Goal: Task Accomplishment & Management: Manage account settings

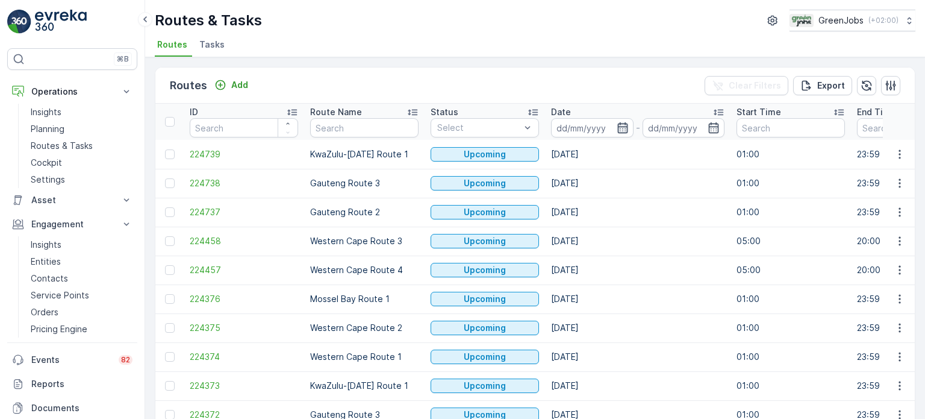
click at [620, 122] on icon "button" at bounding box center [623, 128] width 12 height 12
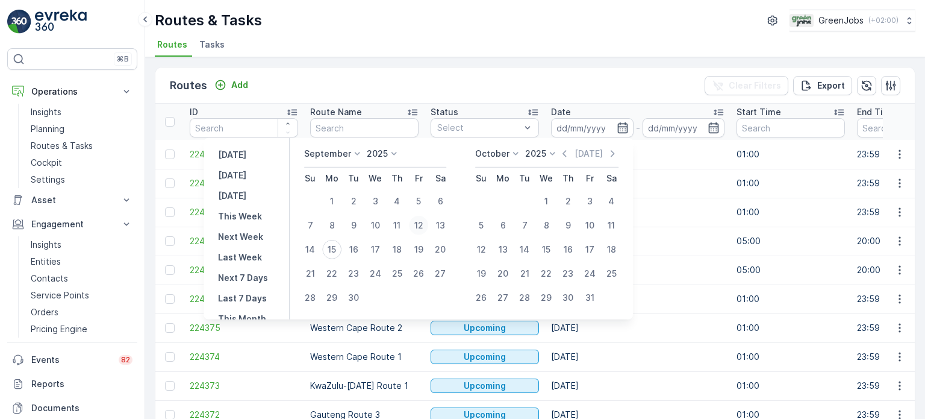
click at [425, 223] on div "12" at bounding box center [418, 225] width 19 height 19
type input "[DATE]"
click at [420, 221] on div "12" at bounding box center [418, 225] width 19 height 19
type input "[DATE]"
click at [420, 221] on div "12" at bounding box center [418, 225] width 19 height 19
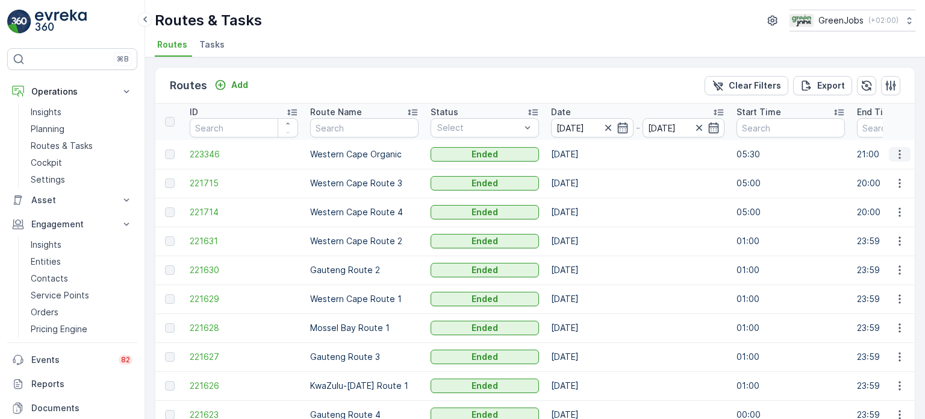
click at [902, 151] on icon "button" at bounding box center [900, 154] width 12 height 12
click at [841, 170] on span "See More Details" at bounding box center [872, 171] width 70 height 12
click at [899, 179] on icon "button" at bounding box center [900, 183] width 12 height 12
click at [861, 199] on span "See More Details" at bounding box center [872, 201] width 70 height 12
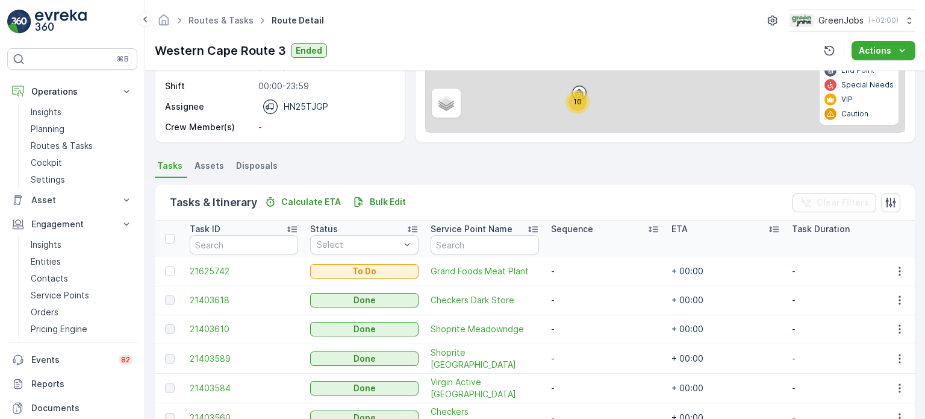
scroll to position [181, 0]
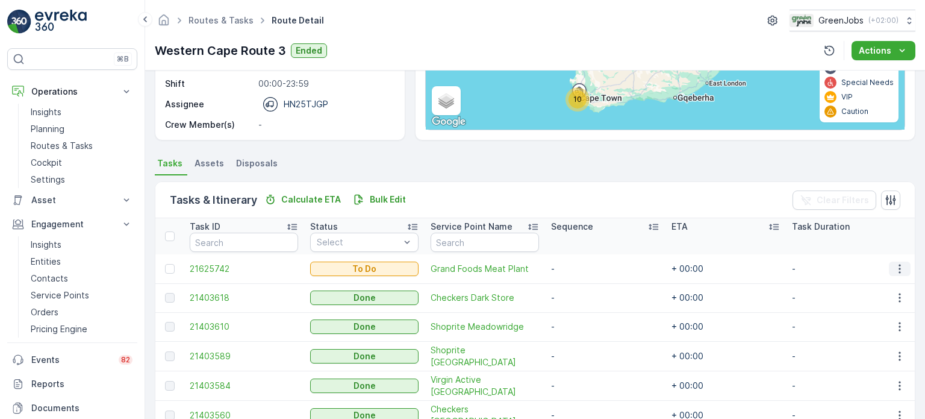
click at [895, 263] on icon "button" at bounding box center [900, 269] width 12 height 12
click at [866, 281] on span "See More Details" at bounding box center [875, 286] width 70 height 12
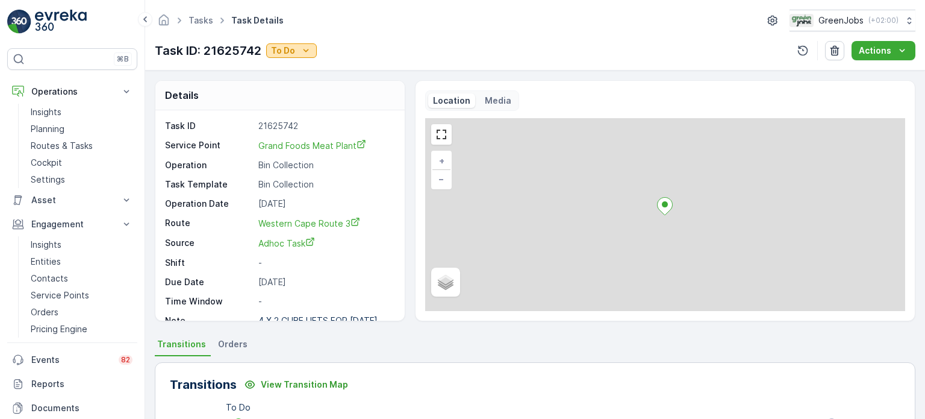
click at [297, 46] on div "To Do" at bounding box center [291, 51] width 41 height 12
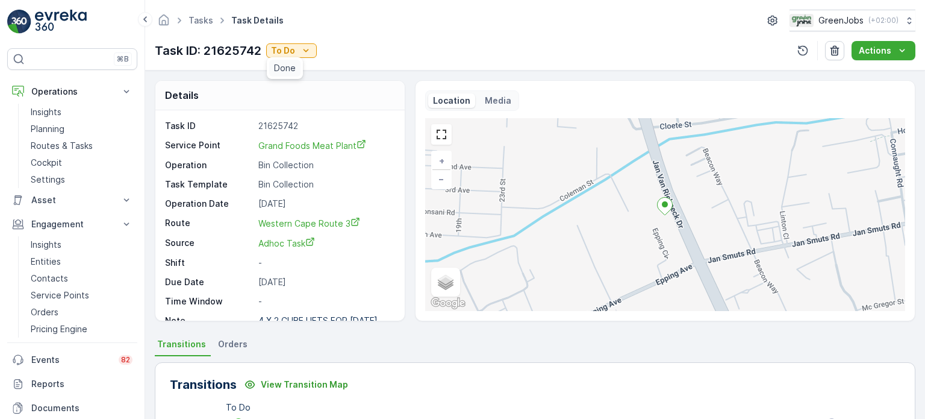
click at [281, 71] on span "Done" at bounding box center [285, 68] width 22 height 12
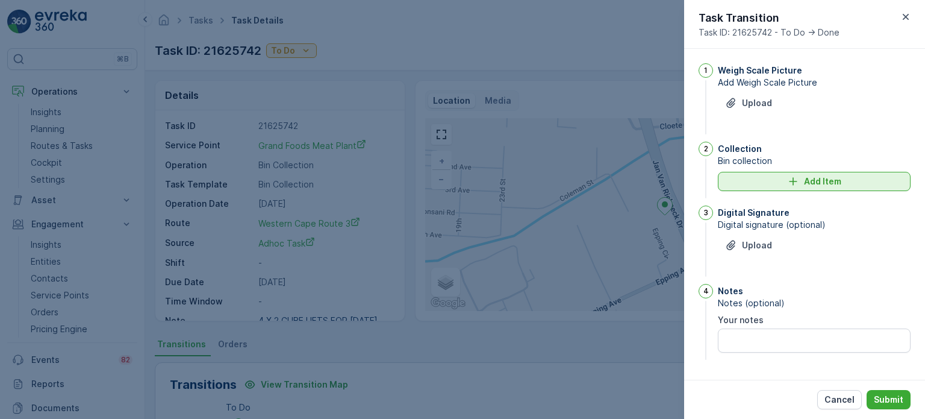
click at [789, 185] on icon "Add Item" at bounding box center [793, 181] width 12 height 12
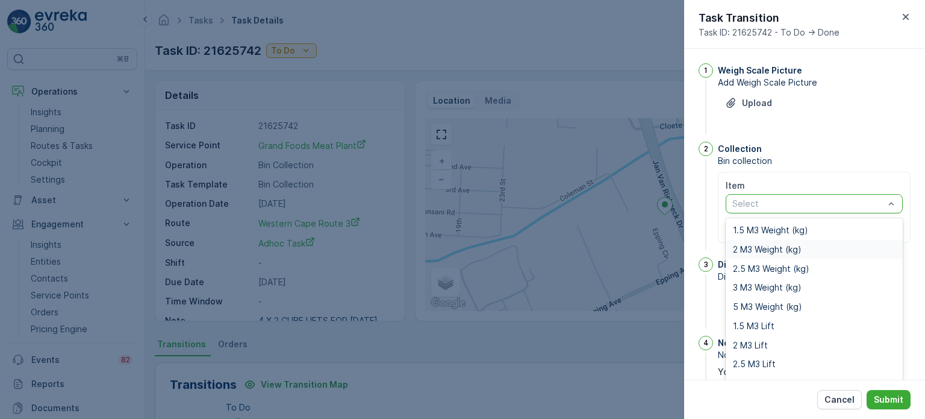
click at [751, 246] on span "2 M3 Weight (kg)" at bounding box center [767, 250] width 69 height 10
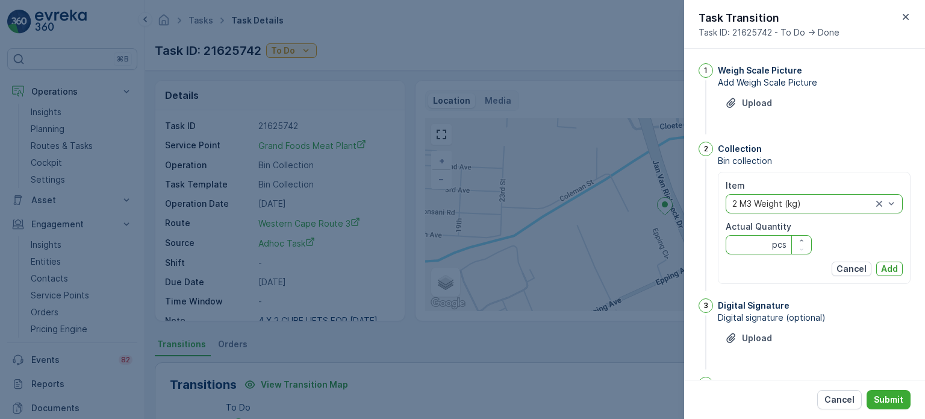
click at [749, 244] on Quantity "Actual Quantity" at bounding box center [769, 244] width 86 height 19
type Quantity "9"
type Quantity "0"
click at [882, 264] on p "Add" at bounding box center [889, 269] width 17 height 12
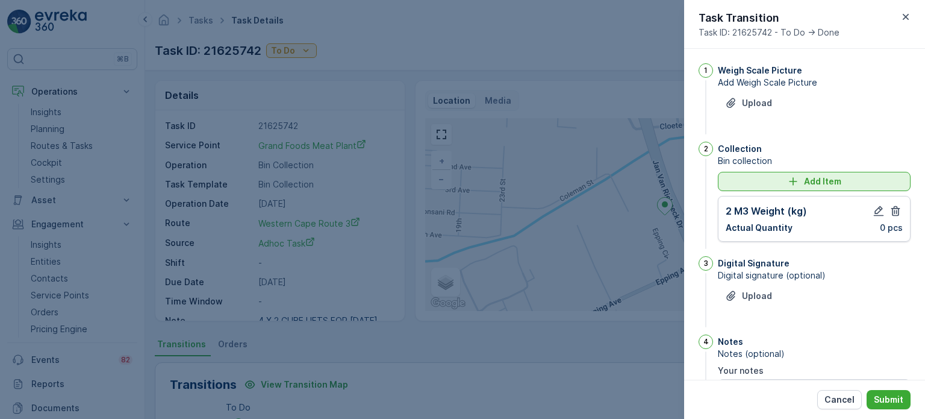
click at [757, 180] on div "Add Item" at bounding box center [814, 181] width 178 height 12
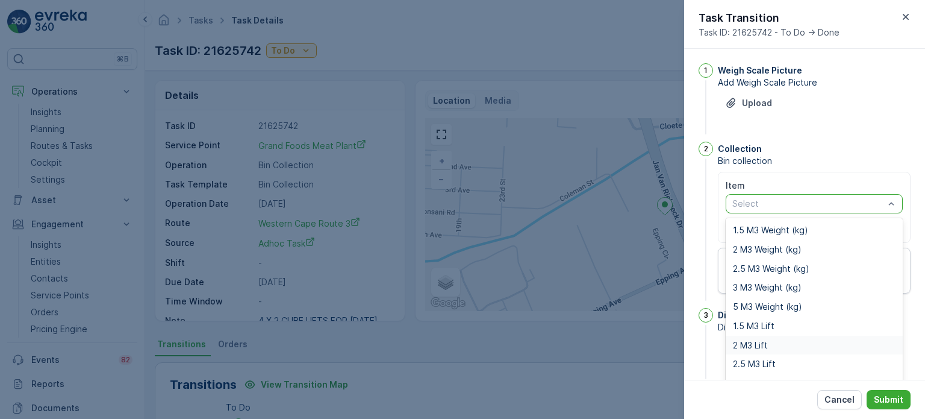
click at [747, 344] on span "2 M3 Lift" at bounding box center [750, 345] width 35 height 10
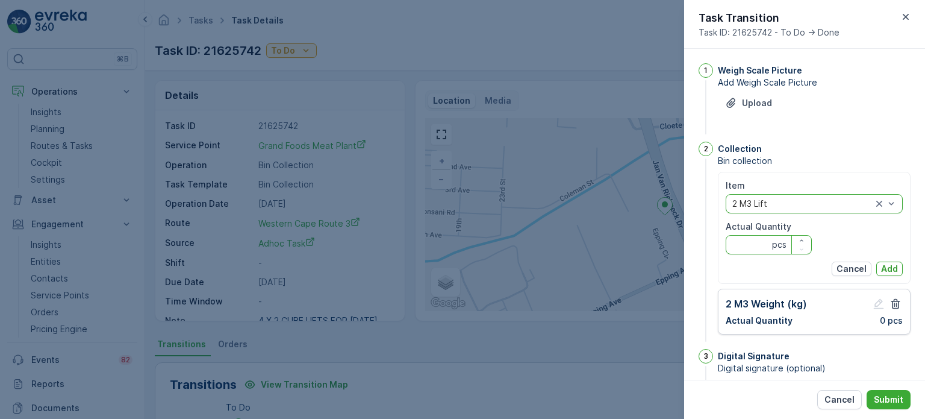
click at [739, 245] on Quantity "Actual Quantity" at bounding box center [769, 244] width 86 height 19
type Quantity "4"
click at [890, 267] on p "Add" at bounding box center [889, 269] width 17 height 12
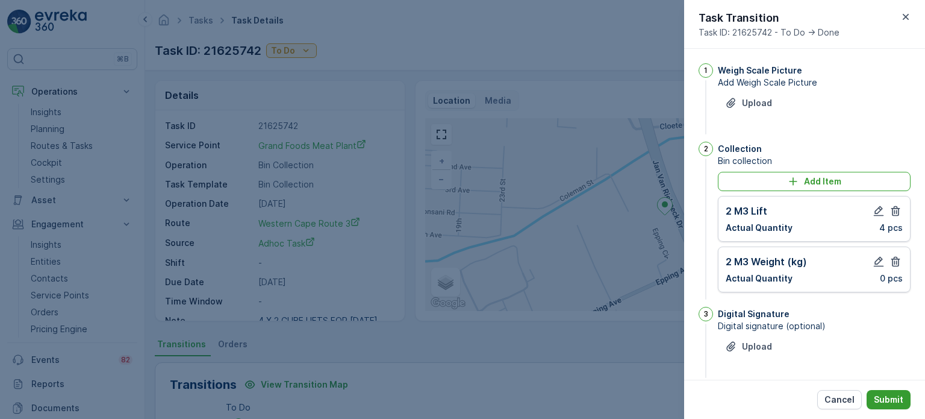
click at [889, 402] on p "Submit" at bounding box center [889, 399] width 30 height 12
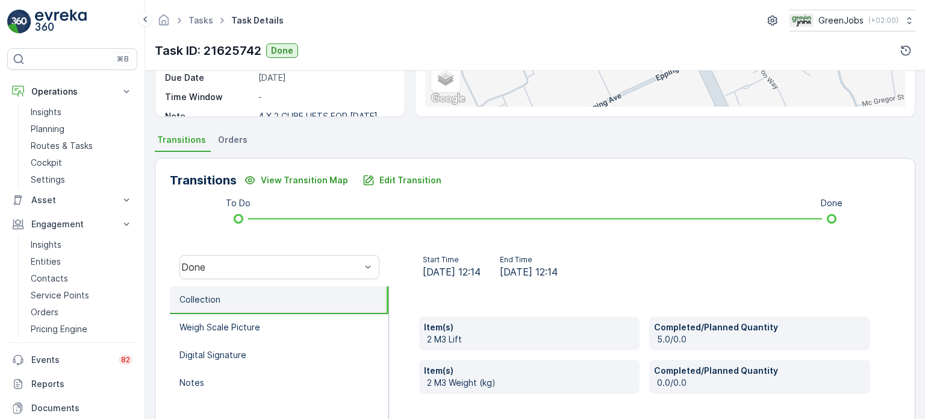
scroll to position [241, 0]
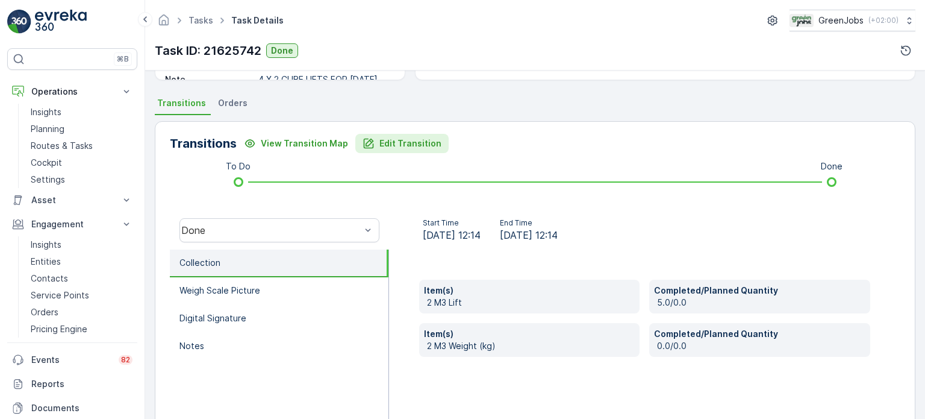
click at [394, 142] on p "Edit Transition" at bounding box center [410, 143] width 62 height 12
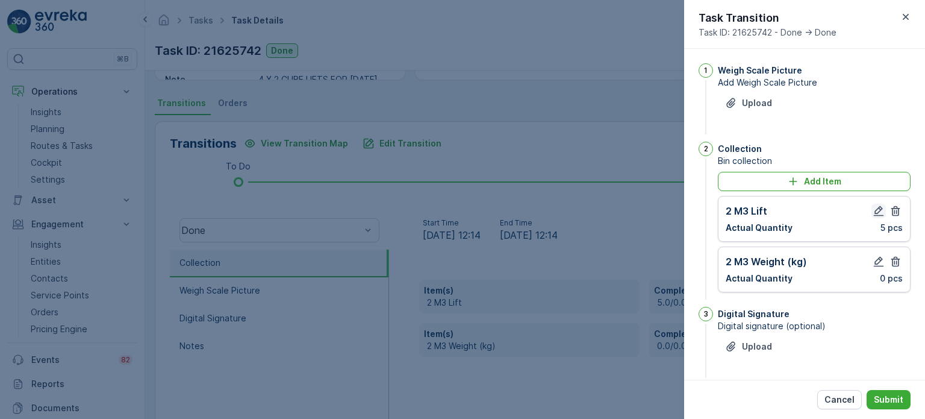
click at [875, 211] on icon "button" at bounding box center [879, 211] width 12 height 12
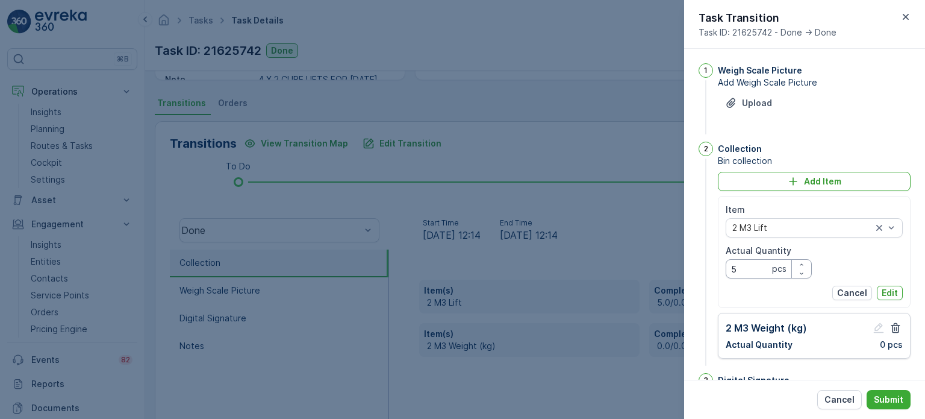
click at [737, 265] on Quantity "5" at bounding box center [769, 268] width 86 height 19
type Quantity "4"
click at [892, 294] on p "Edit" at bounding box center [890, 293] width 16 height 12
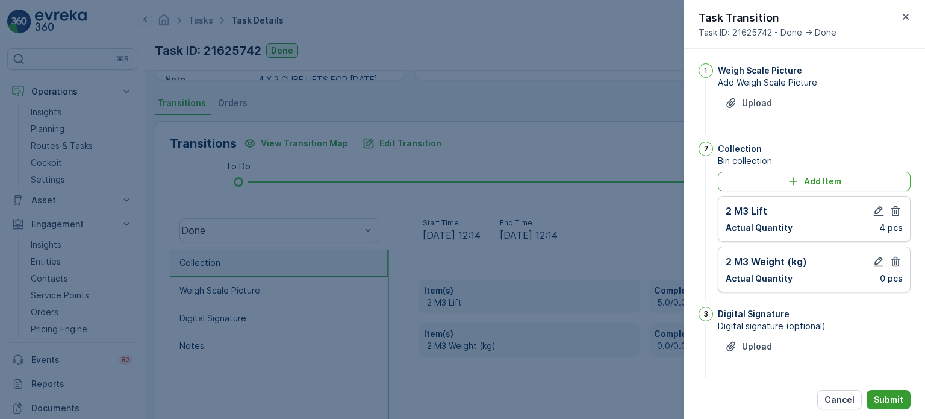
click at [895, 403] on button "Submit" at bounding box center [889, 399] width 44 height 19
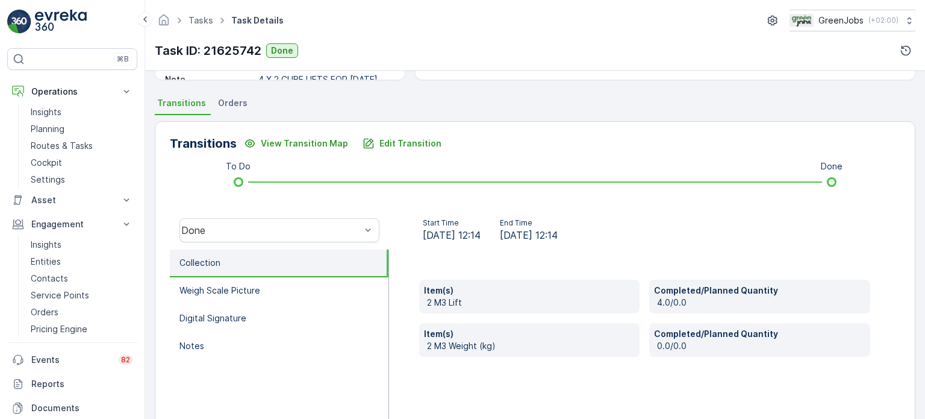
click at [232, 106] on span "Orders" at bounding box center [233, 103] width 30 height 12
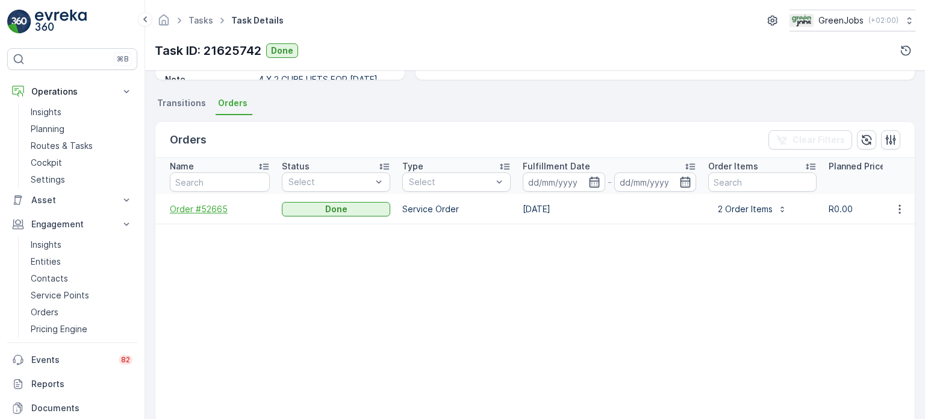
click at [195, 208] on span "Order #52665" at bounding box center [220, 209] width 100 height 12
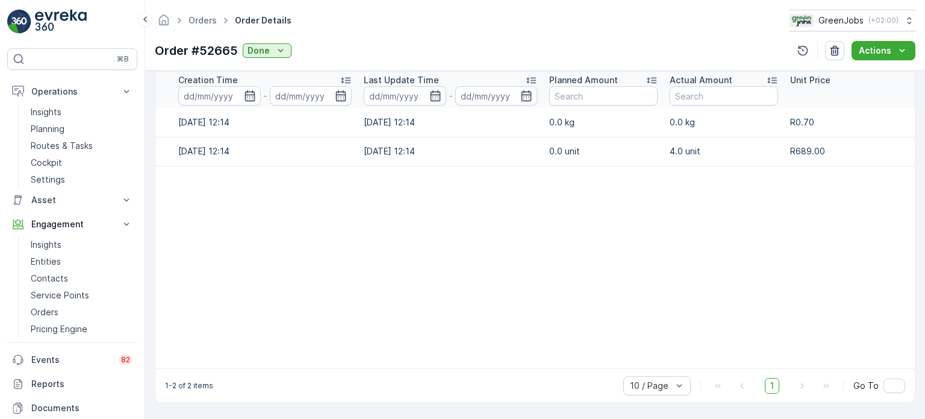
scroll to position [0, 52]
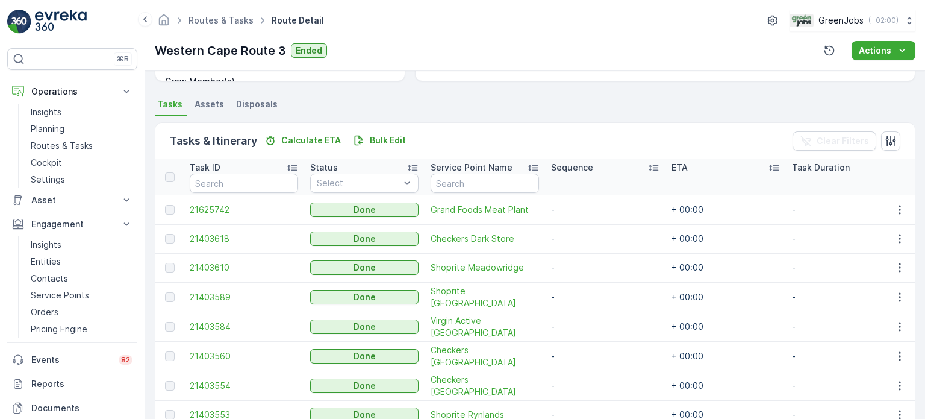
scroll to position [241, 0]
